Goal: Share content: Share content

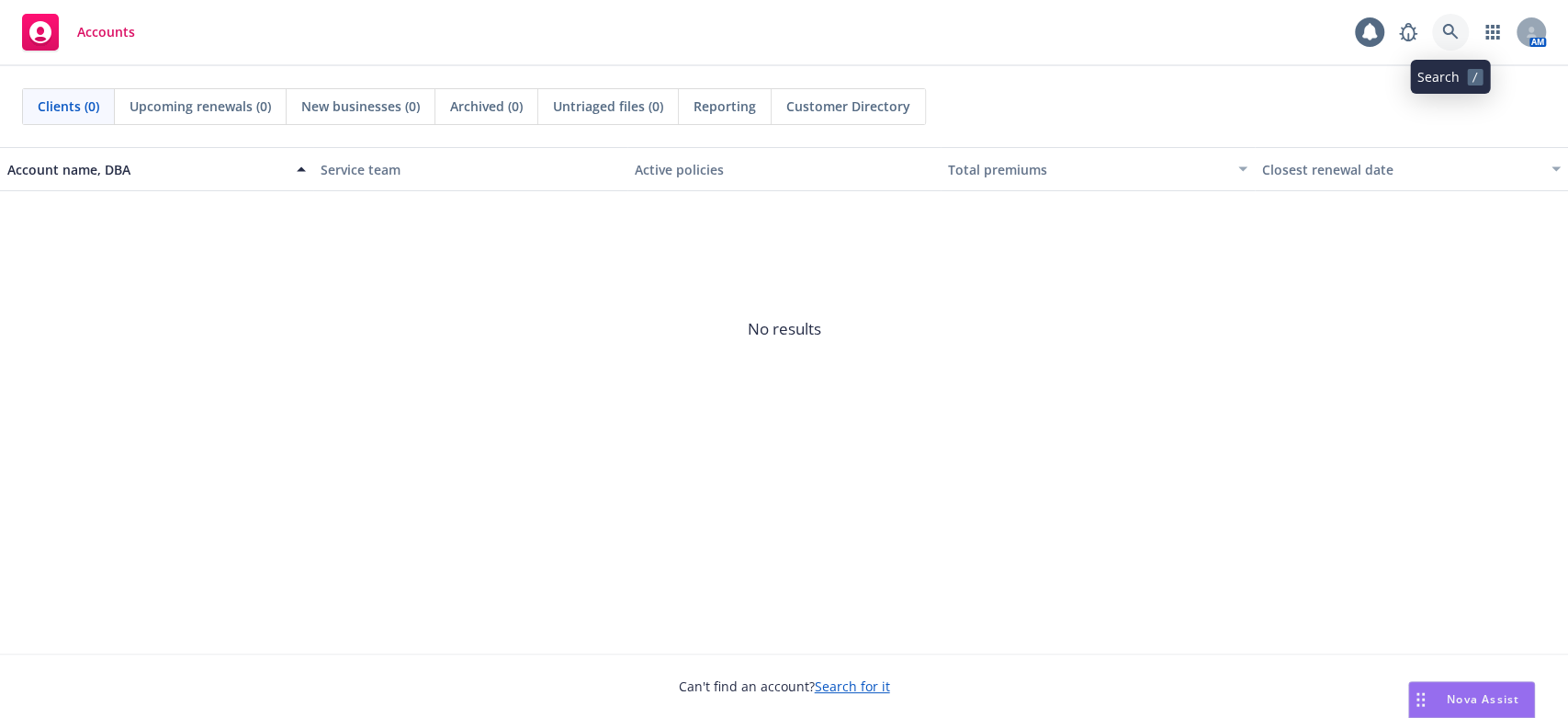
click at [1447, 32] on icon at bounding box center [1451, 32] width 17 height 17
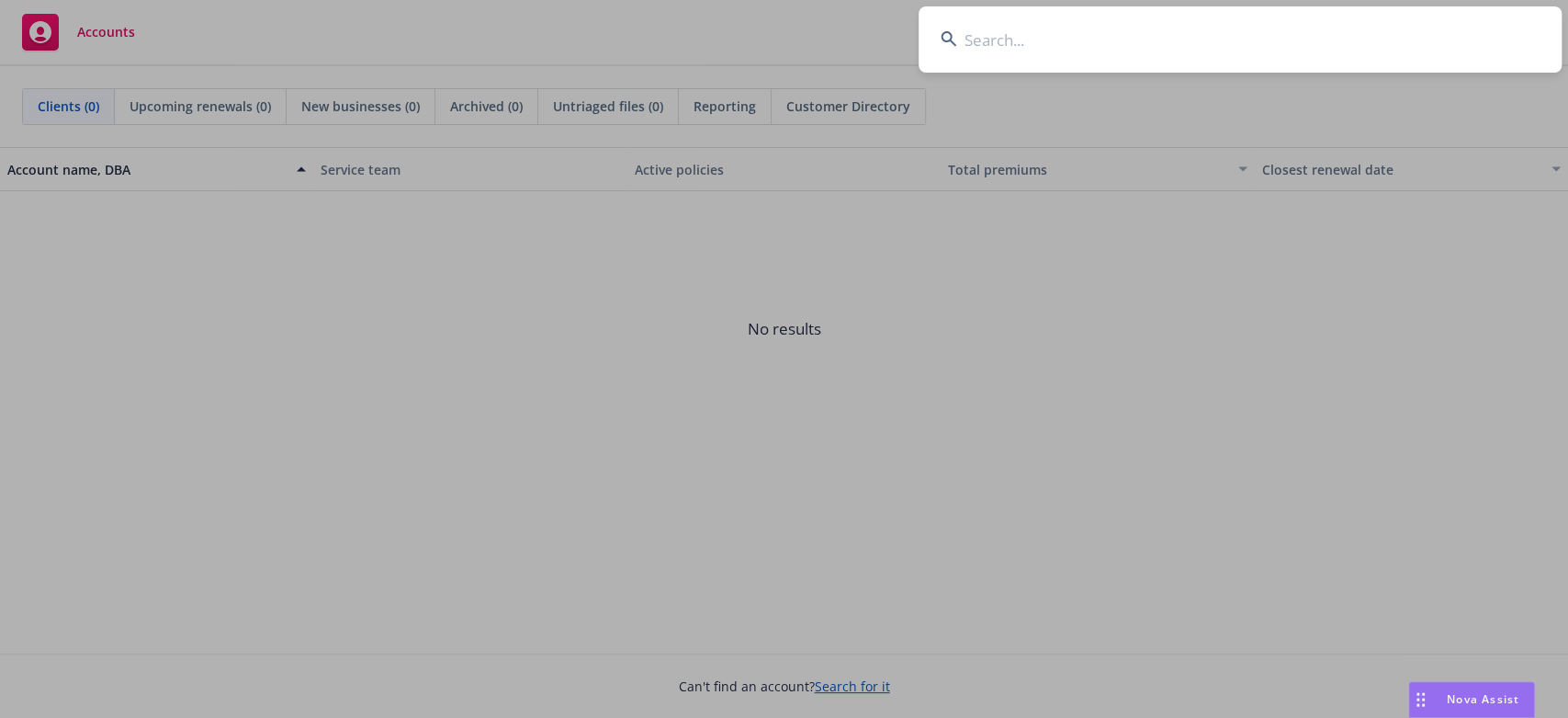
click at [969, 42] on input at bounding box center [1240, 39] width 643 height 66
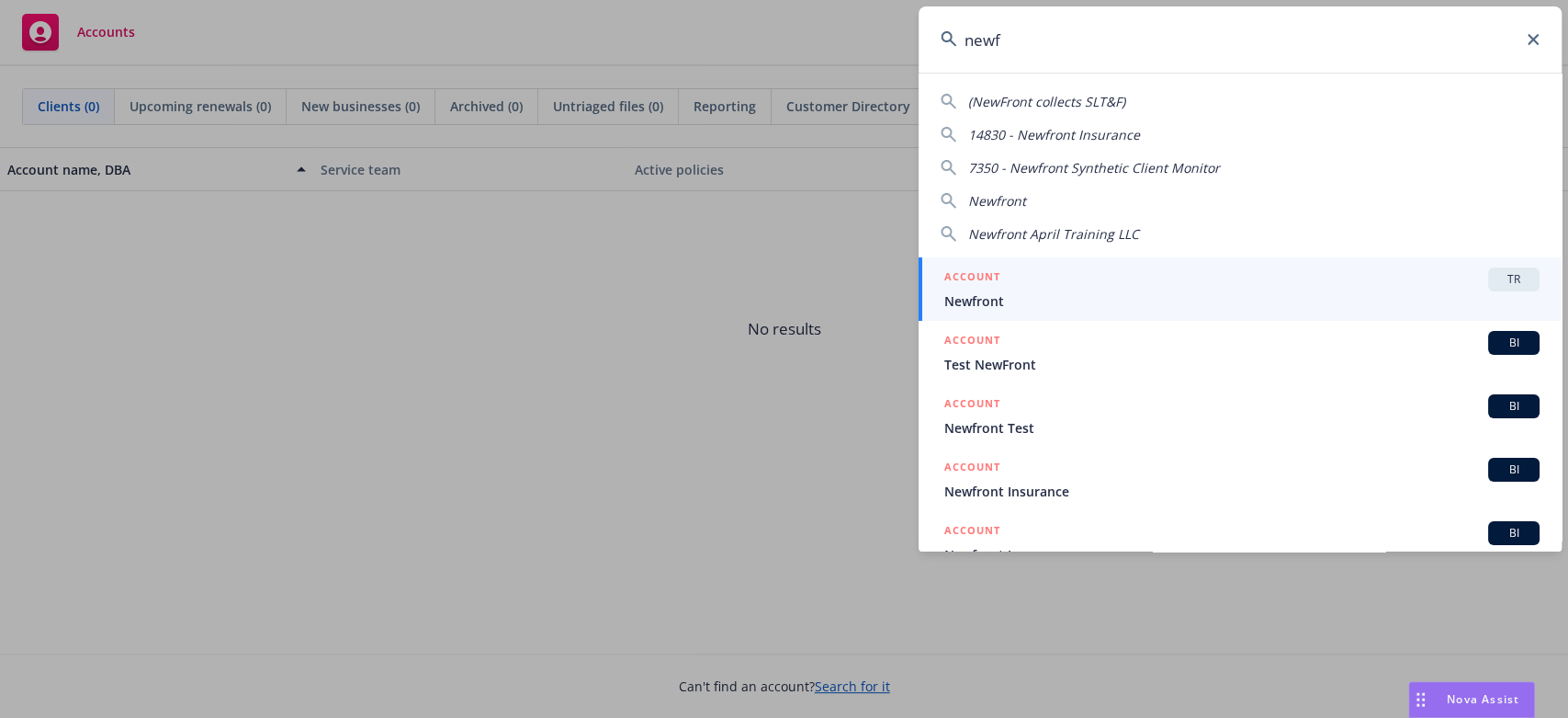
type input "newf"
click at [1011, 292] on span "Newfront" at bounding box center [1241, 300] width 595 height 20
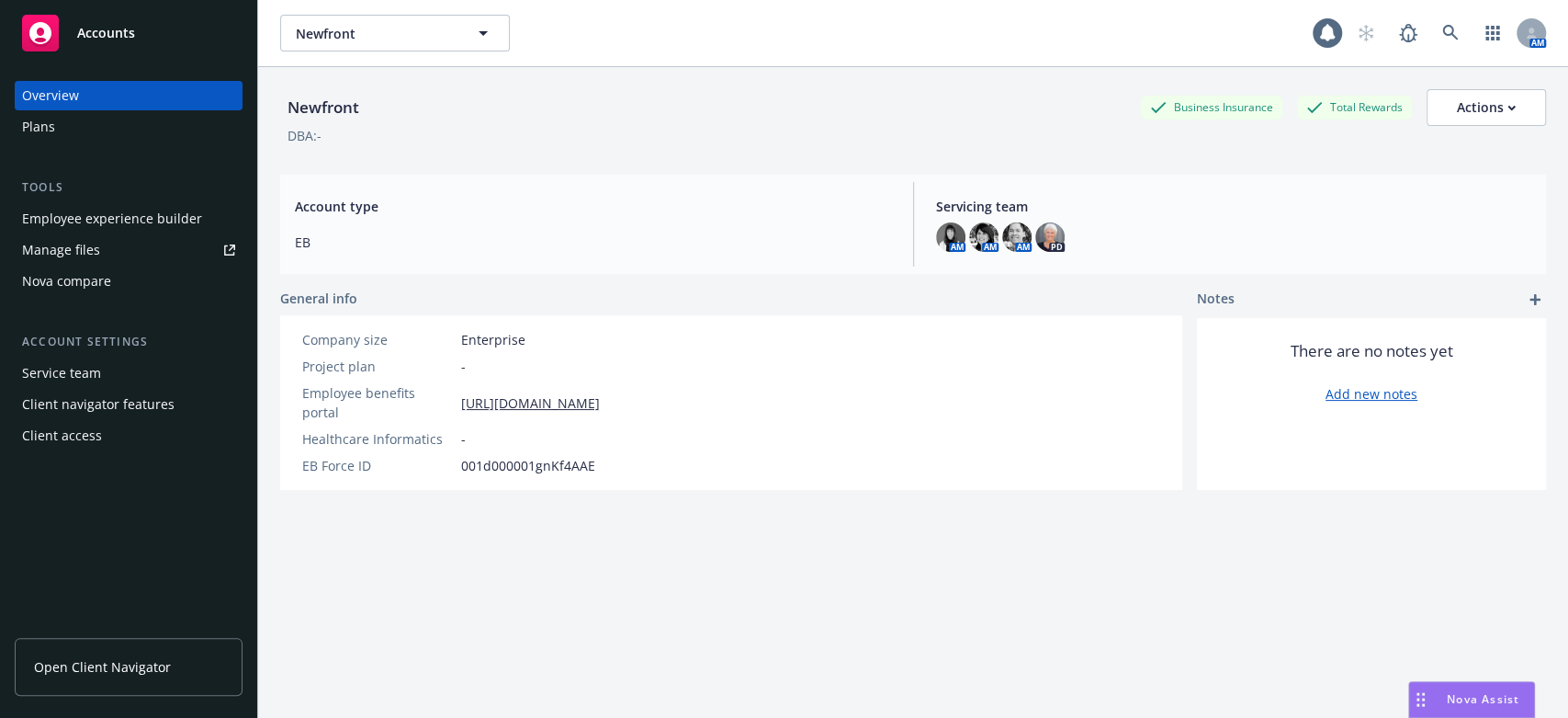
click at [102, 217] on div "Employee experience builder" at bounding box center [112, 218] width 180 height 29
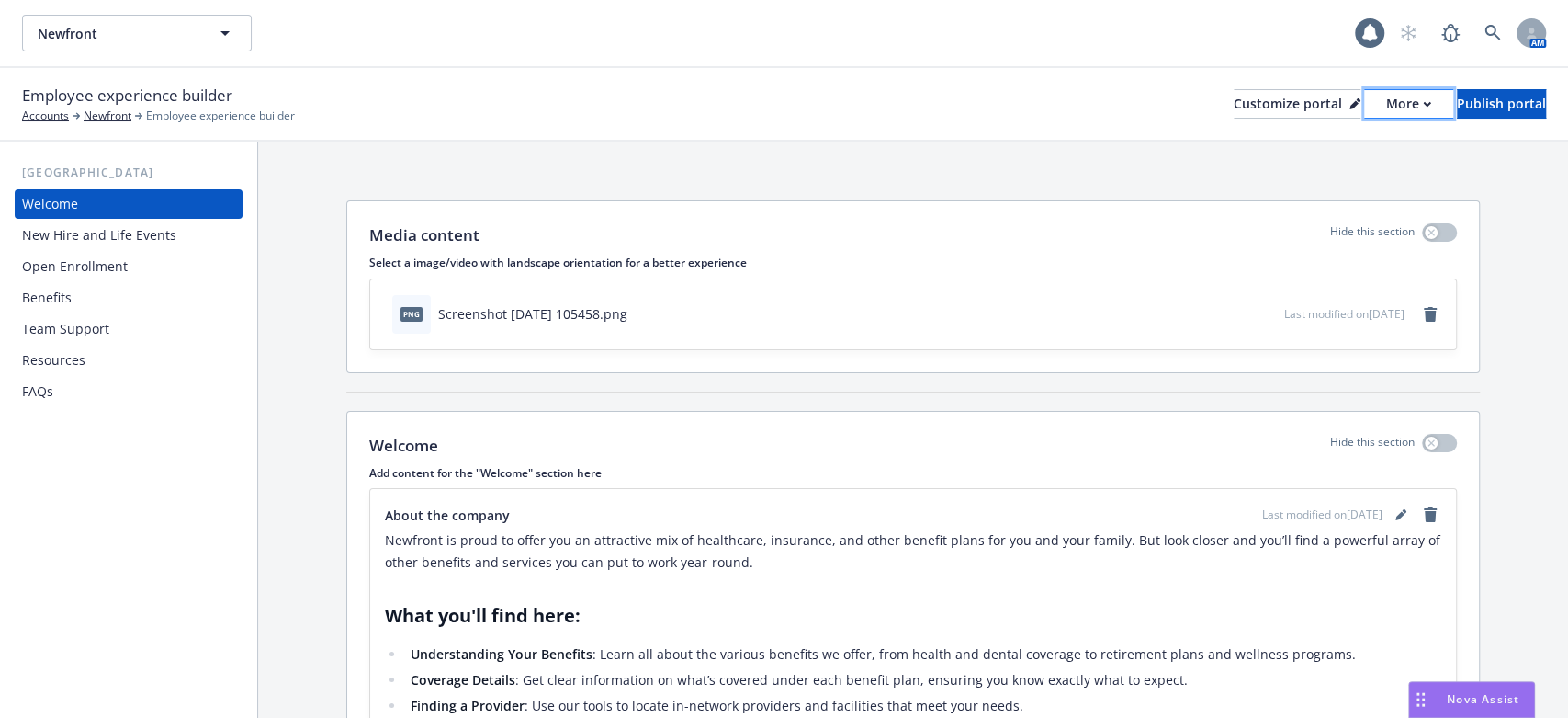
click at [1386, 100] on div "More" at bounding box center [1408, 103] width 45 height 27
click at [1297, 182] on link "Copy portal link" at bounding box center [1311, 181] width 167 height 37
